Goal: Task Accomplishment & Management: Use online tool/utility

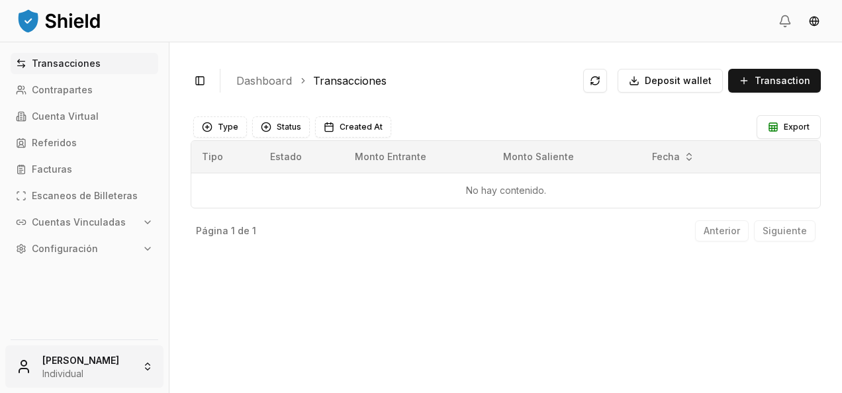
click at [105, 376] on html "Transacciones Contrapartes Cuenta Virtual Referidos Facturas Escaneos de Billet…" at bounding box center [421, 196] width 842 height 393
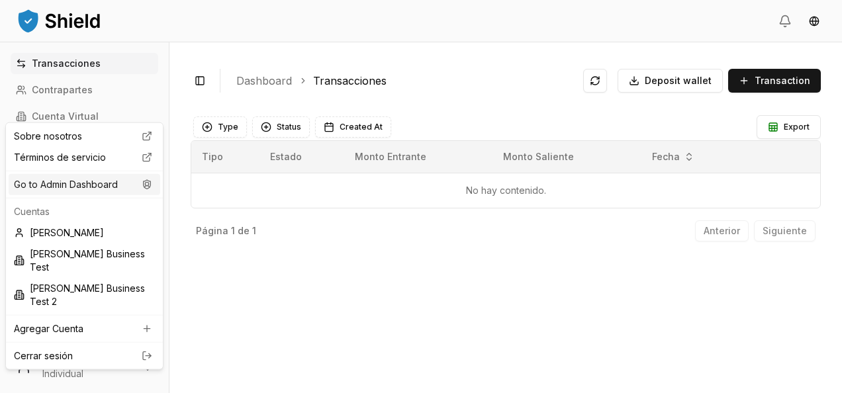
click at [99, 186] on div "Go to Admin Dashboard" at bounding box center [85, 184] width 152 height 21
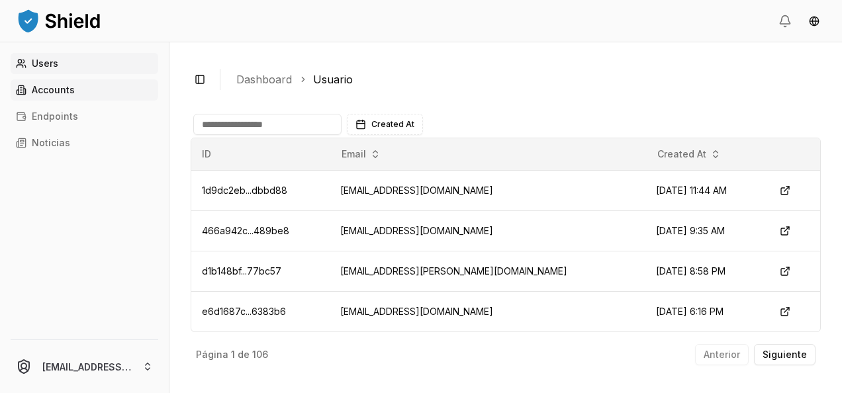
click at [103, 95] on link "Accounts" at bounding box center [85, 89] width 148 height 21
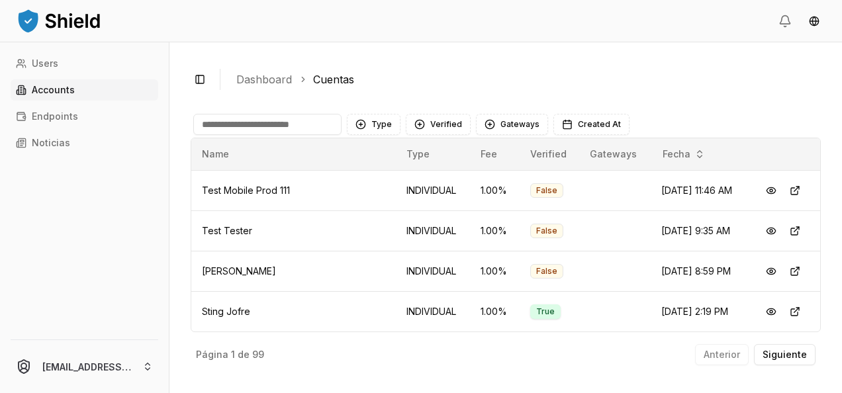
click at [241, 132] on input at bounding box center [267, 124] width 148 height 21
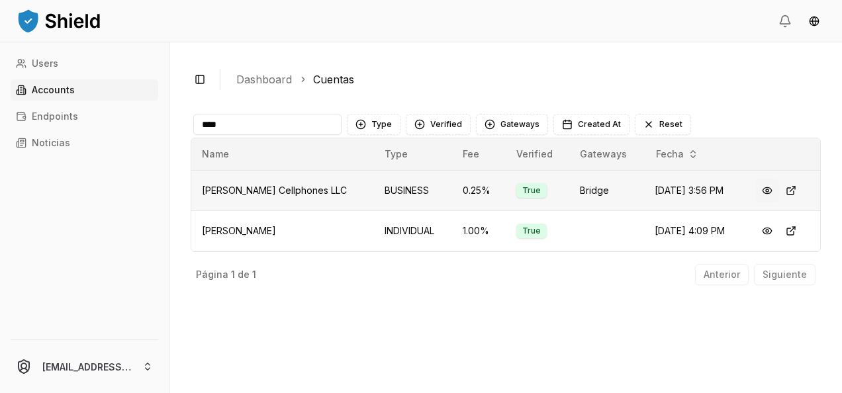
type input "****"
click at [756, 189] on button at bounding box center [768, 191] width 24 height 24
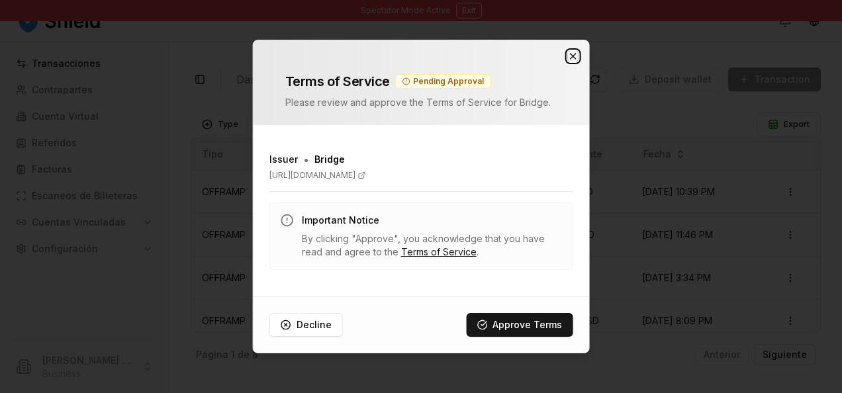
click at [573, 57] on icon "button" at bounding box center [572, 56] width 5 height 5
click at [525, 322] on button "Approve Terms" at bounding box center [519, 325] width 107 height 24
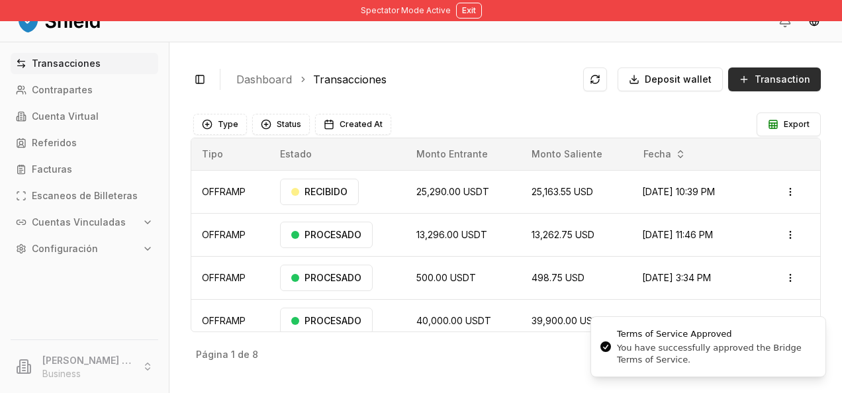
click at [771, 85] on span "Transaction" at bounding box center [783, 79] width 56 height 13
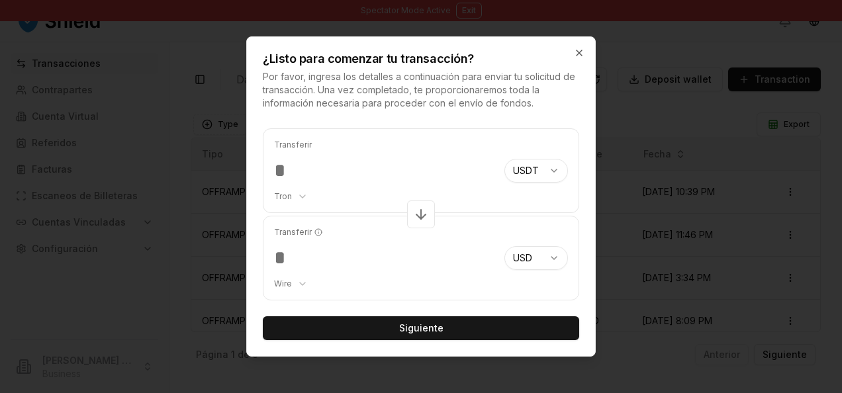
type input "***"
click at [285, 285] on body "Spectator Mode Active Exit Transacciones Contrapartes Cuenta Virtual Referidos …" at bounding box center [421, 196] width 842 height 393
select select "***"
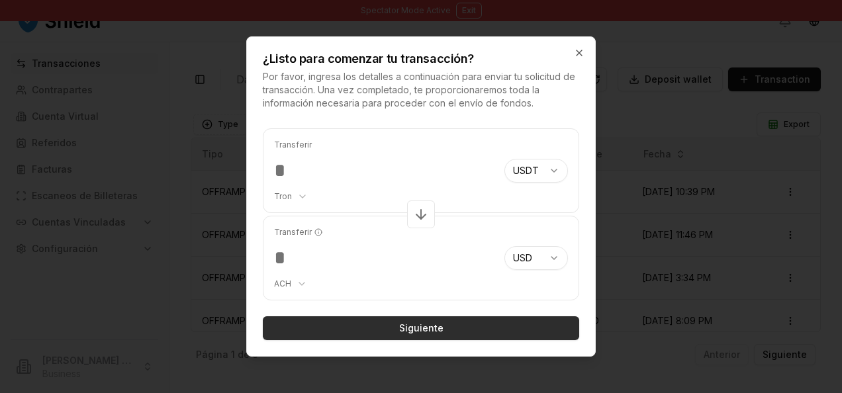
click at [380, 321] on button "Siguiente" at bounding box center [421, 329] width 317 height 24
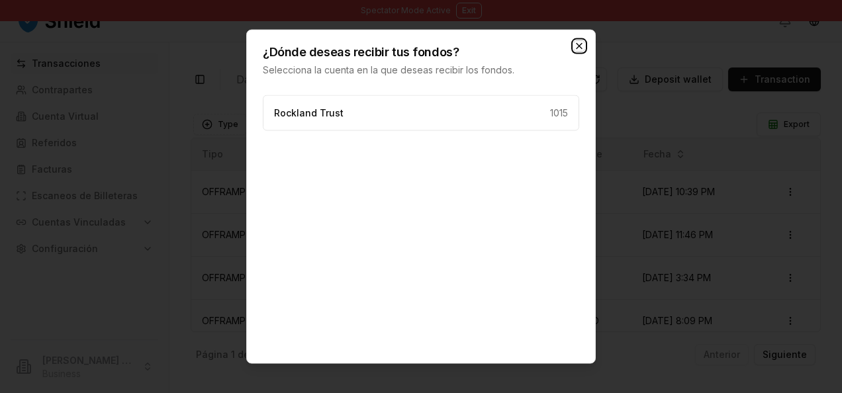
click at [581, 47] on icon "button" at bounding box center [579, 46] width 5 height 5
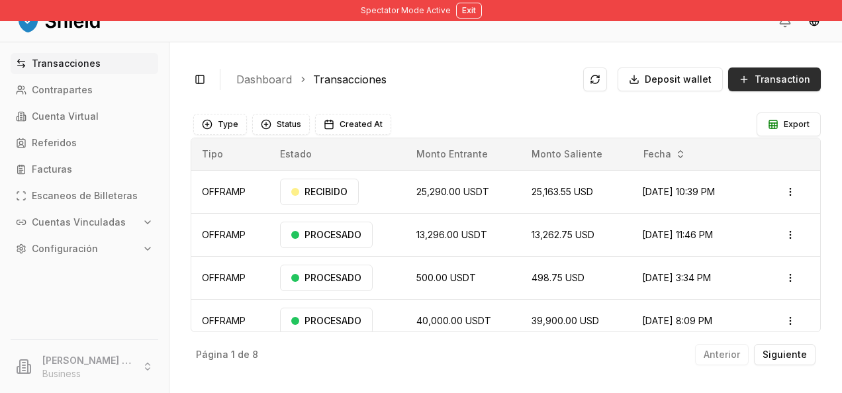
click at [777, 83] on span "Transaction" at bounding box center [783, 79] width 56 height 13
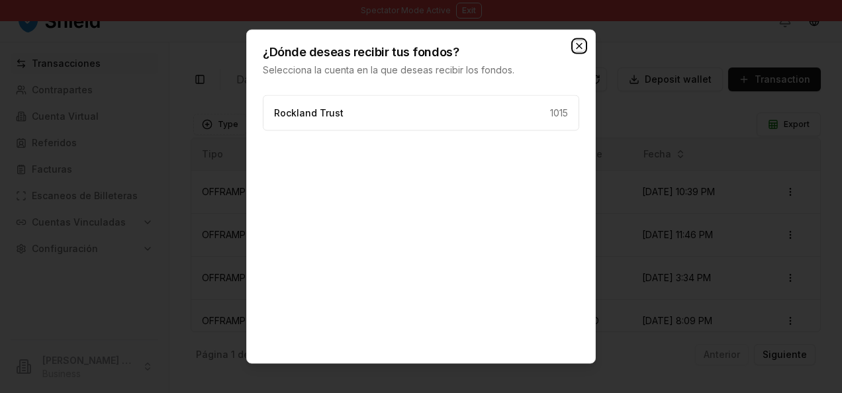
click at [579, 44] on icon "button" at bounding box center [579, 46] width 11 height 11
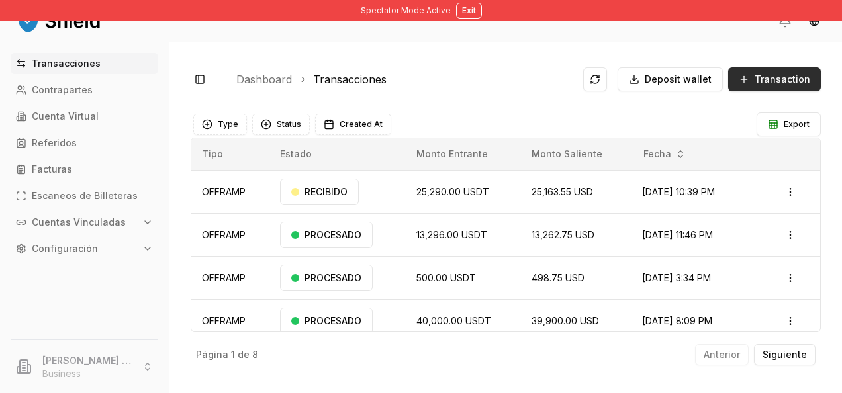
click at [786, 81] on span "Transaction" at bounding box center [783, 79] width 56 height 13
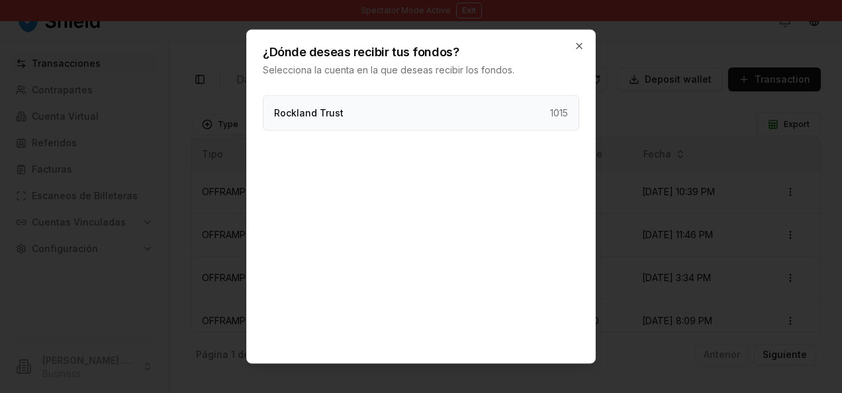
click at [481, 111] on div "Rockland Trust 1015" at bounding box center [421, 113] width 317 height 36
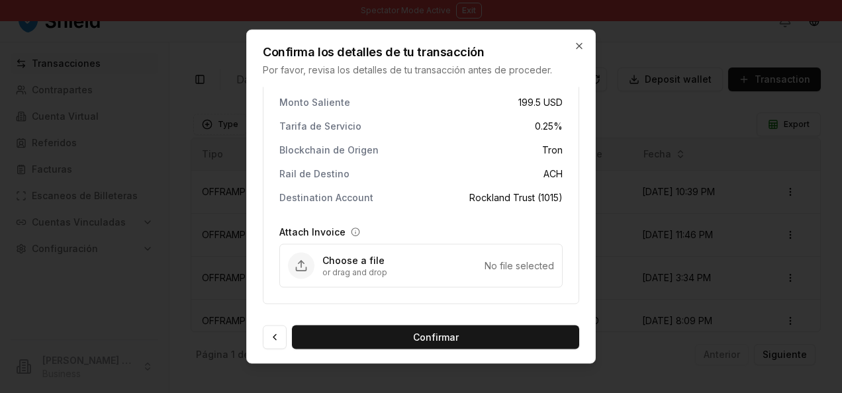
scroll to position [40, 0]
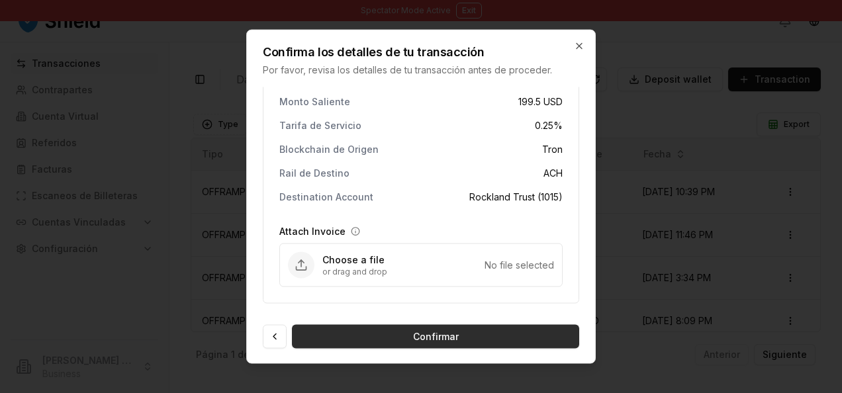
click at [404, 340] on button "Confirmar" at bounding box center [435, 337] width 287 height 24
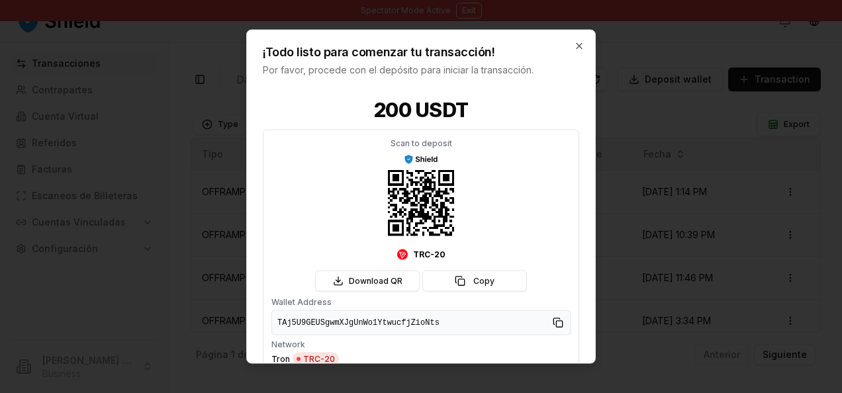
scroll to position [55, 0]
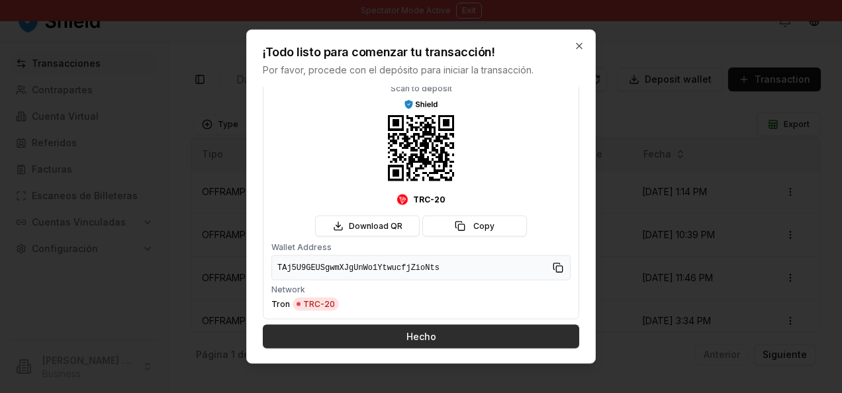
click at [418, 336] on button "Hecho" at bounding box center [421, 337] width 317 height 24
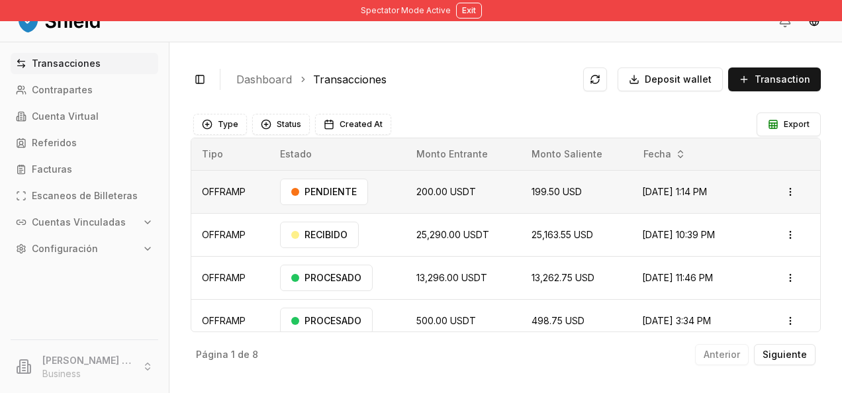
click at [770, 183] on td "Open menu" at bounding box center [795, 191] width 51 height 43
click at [781, 189] on html "Spectator Mode Active Exit Transacciones Contrapartes Cuenta Virtual Referidos …" at bounding box center [421, 196] width 842 height 393
click at [740, 260] on p "Eliminar" at bounding box center [755, 262] width 30 height 8
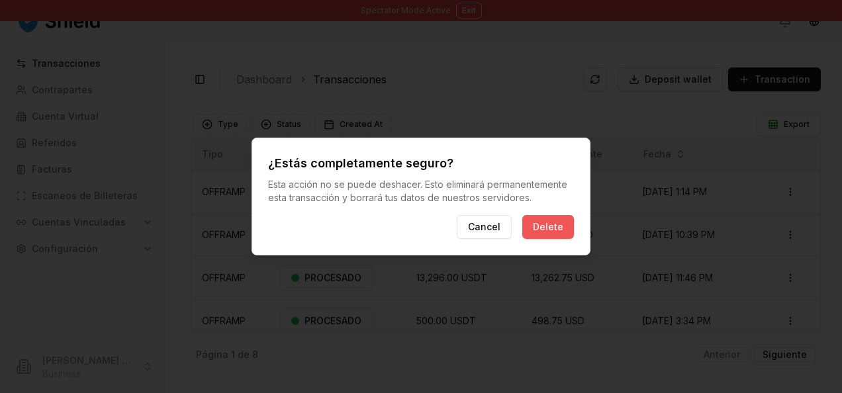
click at [556, 222] on button "Delete" at bounding box center [549, 227] width 52 height 24
